Goal: Entertainment & Leisure: Consume media (video, audio)

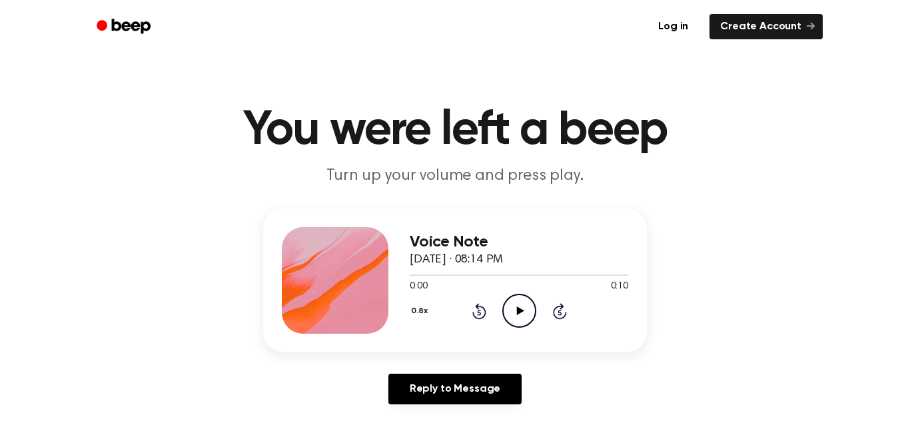
click at [517, 313] on icon at bounding box center [519, 310] width 7 height 9
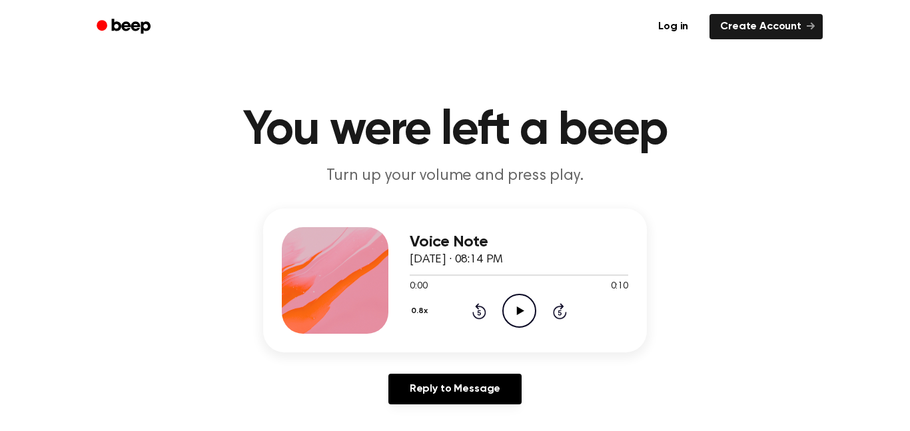
click at [513, 322] on icon "Play Audio" at bounding box center [519, 311] width 34 height 34
click at [523, 308] on icon "Pause Audio" at bounding box center [519, 311] width 34 height 34
click at [100, 42] on div "Log in Create Account" at bounding box center [454, 26] width 735 height 53
click at [125, 24] on icon "Beep" at bounding box center [131, 26] width 39 height 15
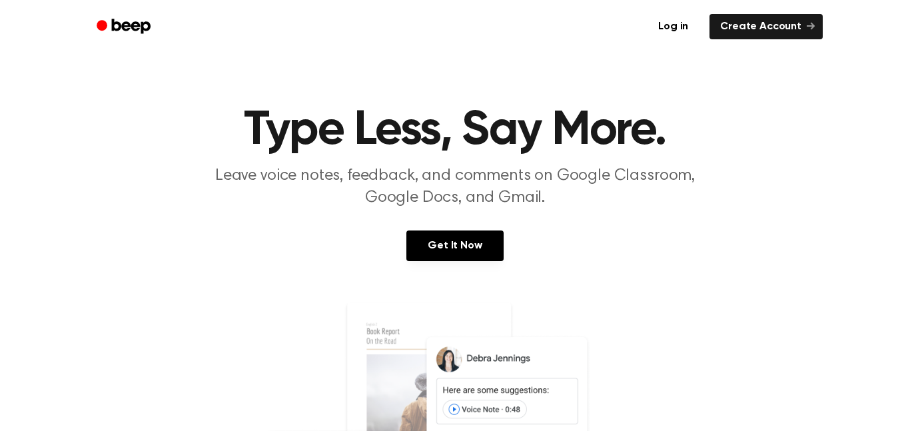
click at [127, 27] on icon "Beep" at bounding box center [125, 26] width 57 height 19
click at [123, 25] on icon "Beep" at bounding box center [131, 26] width 39 height 15
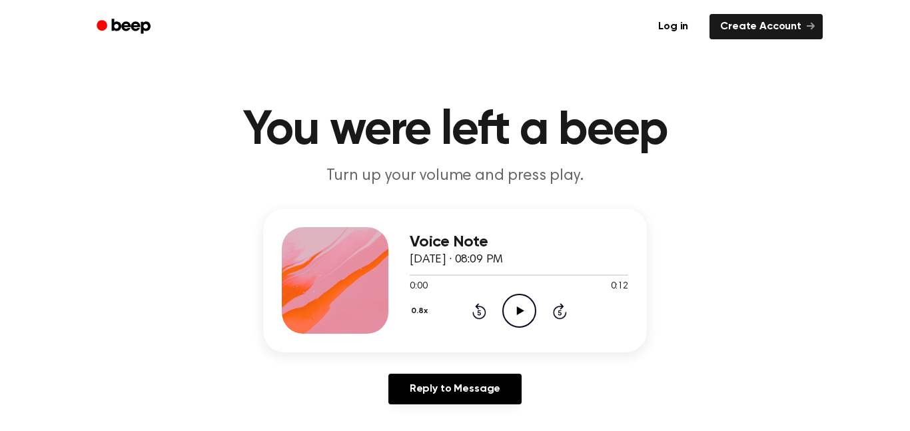
click at [520, 310] on icon at bounding box center [519, 310] width 7 height 9
click at [200, 257] on div "Voice Note [DATE] · 08:09 PM 0:12 0:12 Your browser does not support the [objec…" at bounding box center [455, 311] width 878 height 206
click at [521, 308] on icon "Play Audio" at bounding box center [519, 311] width 34 height 34
click at [479, 312] on icon at bounding box center [478, 312] width 3 height 5
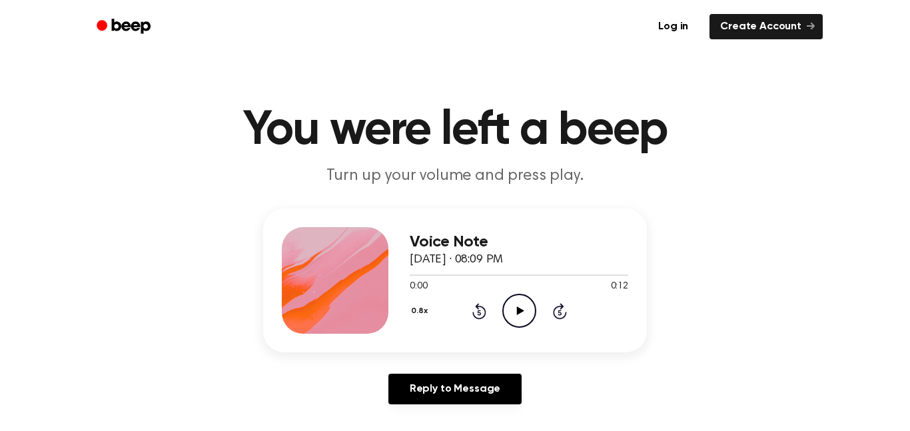
click at [527, 311] on icon "Play Audio" at bounding box center [519, 311] width 34 height 34
click at [521, 310] on icon at bounding box center [519, 310] width 6 height 9
click at [523, 305] on icon "Play Audio" at bounding box center [519, 311] width 34 height 34
click at [483, 311] on icon "Rewind 5 seconds" at bounding box center [479, 310] width 15 height 17
click at [487, 316] on div "0.8x Rewind 5 seconds Play Audio Skip 5 seconds" at bounding box center [519, 311] width 218 height 34
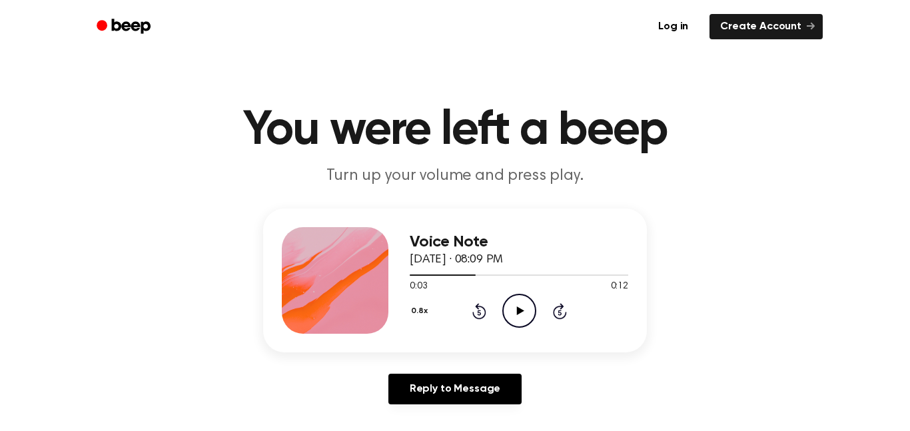
click at [476, 312] on icon "Rewind 5 seconds" at bounding box center [479, 310] width 15 height 17
click at [473, 304] on icon "Rewind 5 seconds" at bounding box center [479, 310] width 15 height 17
click at [528, 103] on main "You were left a beep Turn up your volume and press play. Voice Note September 1…" at bounding box center [455, 410] width 910 height 821
click at [527, 300] on icon "Play Audio" at bounding box center [519, 311] width 34 height 34
click at [477, 306] on icon at bounding box center [479, 311] width 14 height 16
